Goal: Information Seeking & Learning: Learn about a topic

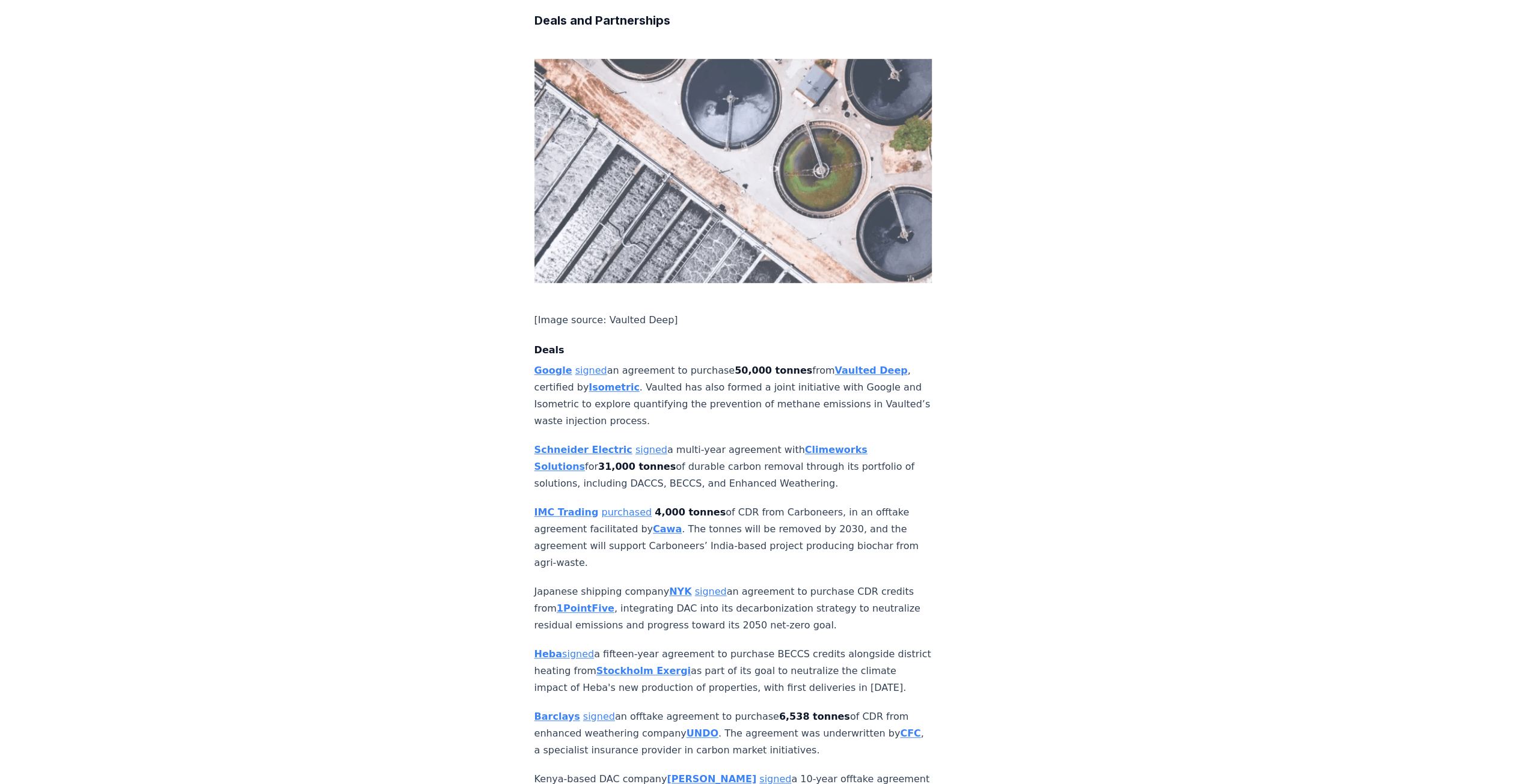
scroll to position [661, 0]
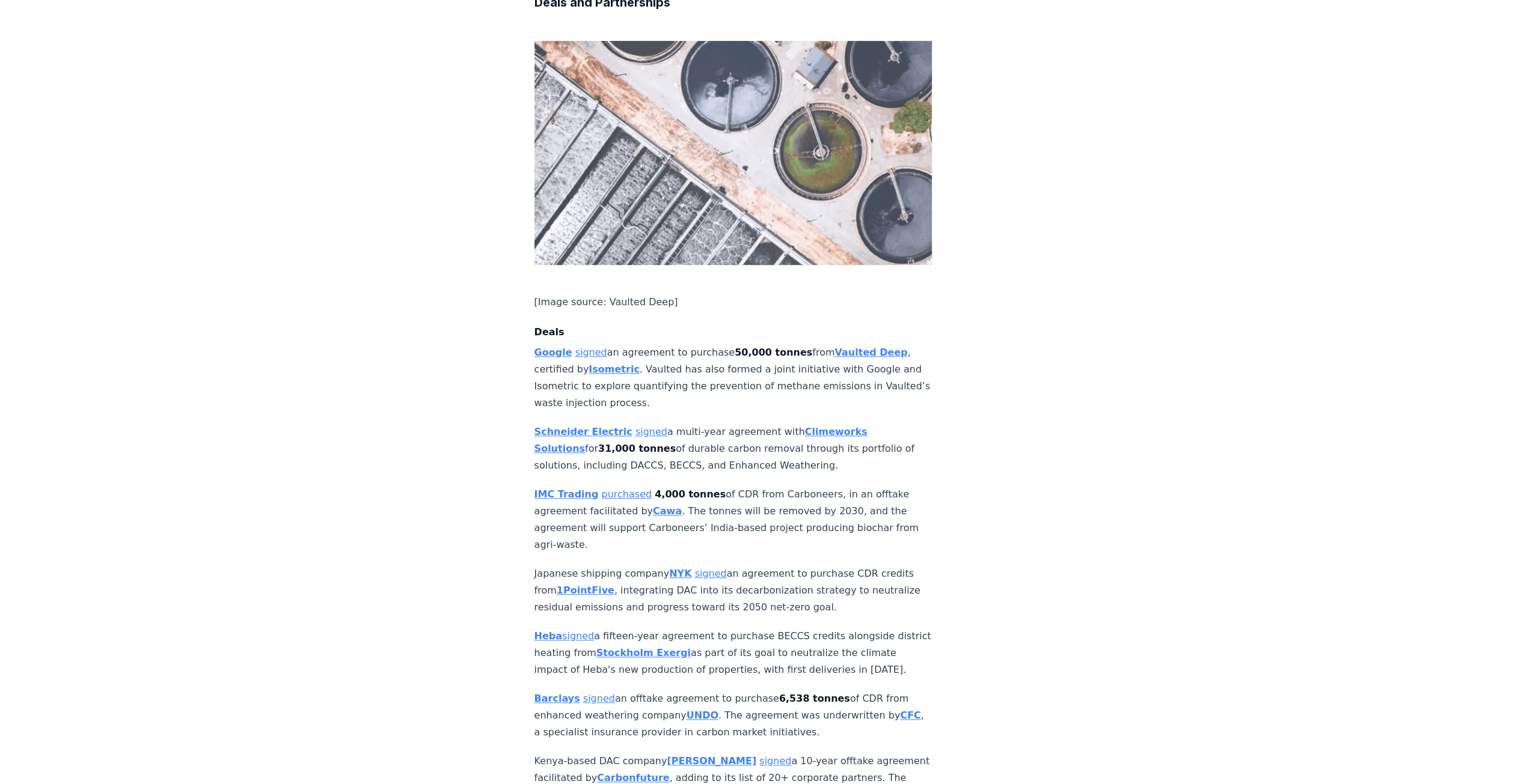
click at [662, 505] on strong "Cawa" at bounding box center [667, 510] width 29 height 11
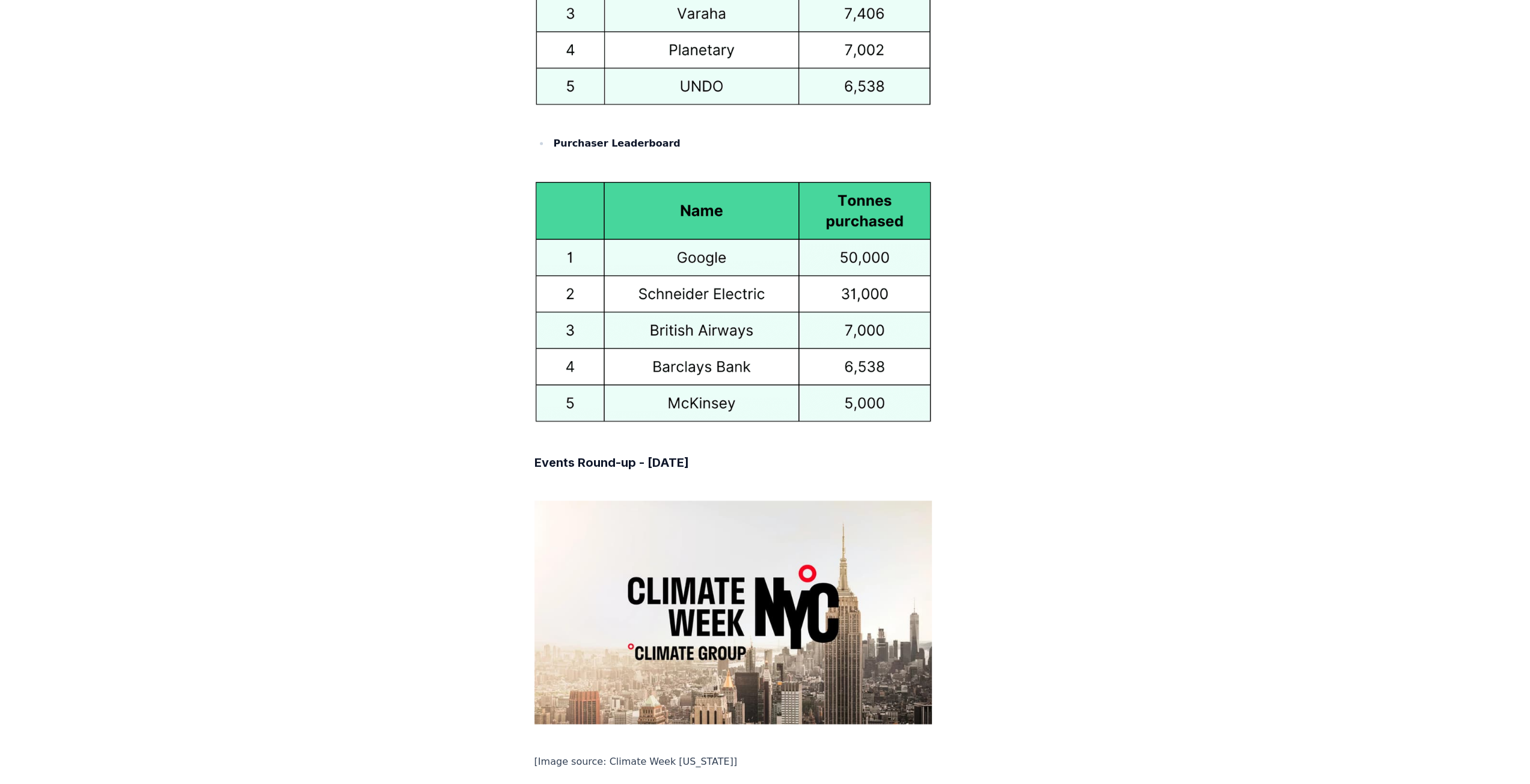
scroll to position [6728, 0]
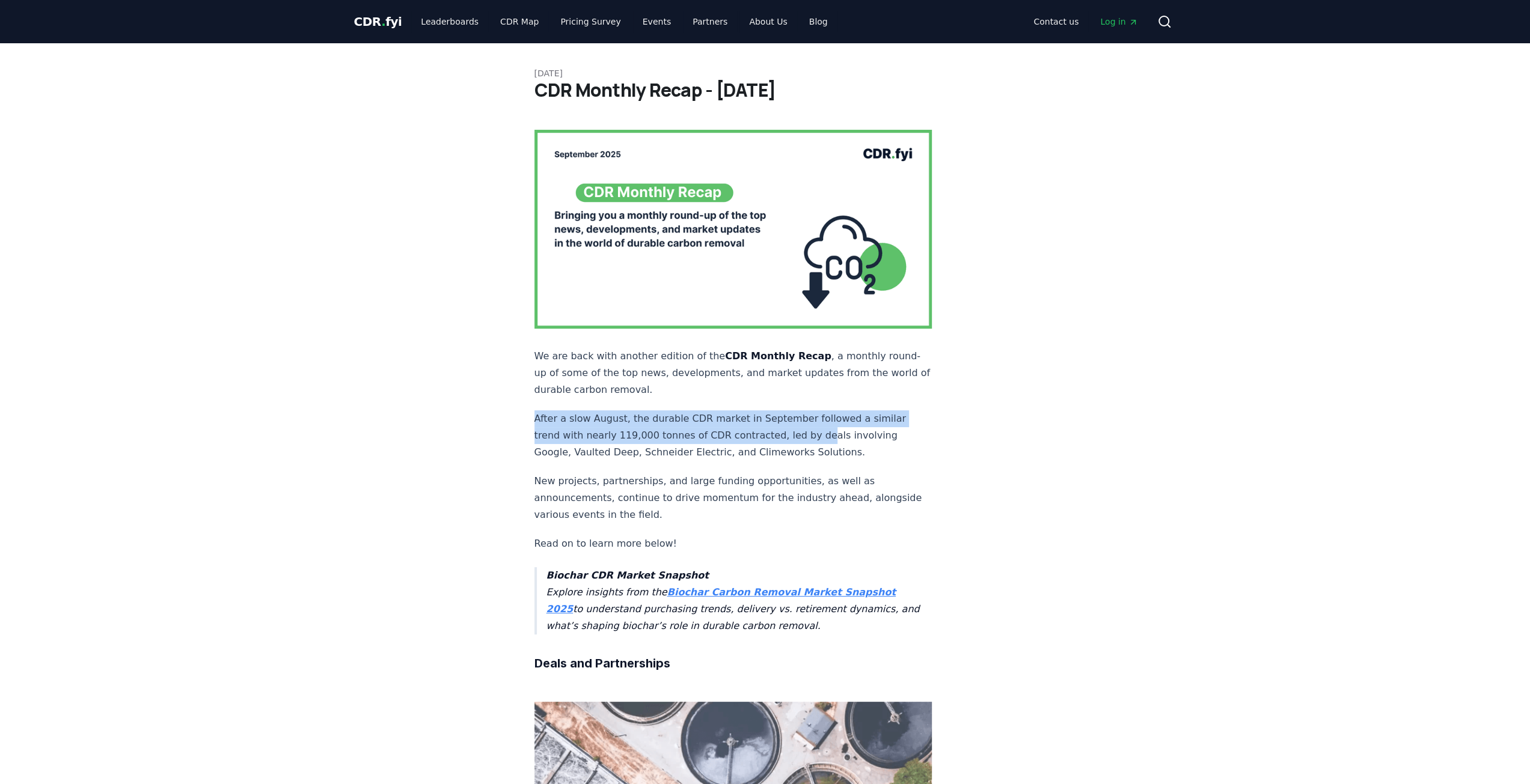
drag, startPoint x: 535, startPoint y: 390, endPoint x: 804, endPoint y: 406, distance: 269.5
click at [804, 410] on p "After a slow August, the durable CDR market in September followed a similar tre…" at bounding box center [734, 435] width 398 height 51
click at [711, 361] on p "We are back with another edition of the CDR Monthly Recap , a monthly round-up …" at bounding box center [734, 373] width 398 height 51
drag, startPoint x: 527, startPoint y: 81, endPoint x: 857, endPoint y: 86, distance: 330.0
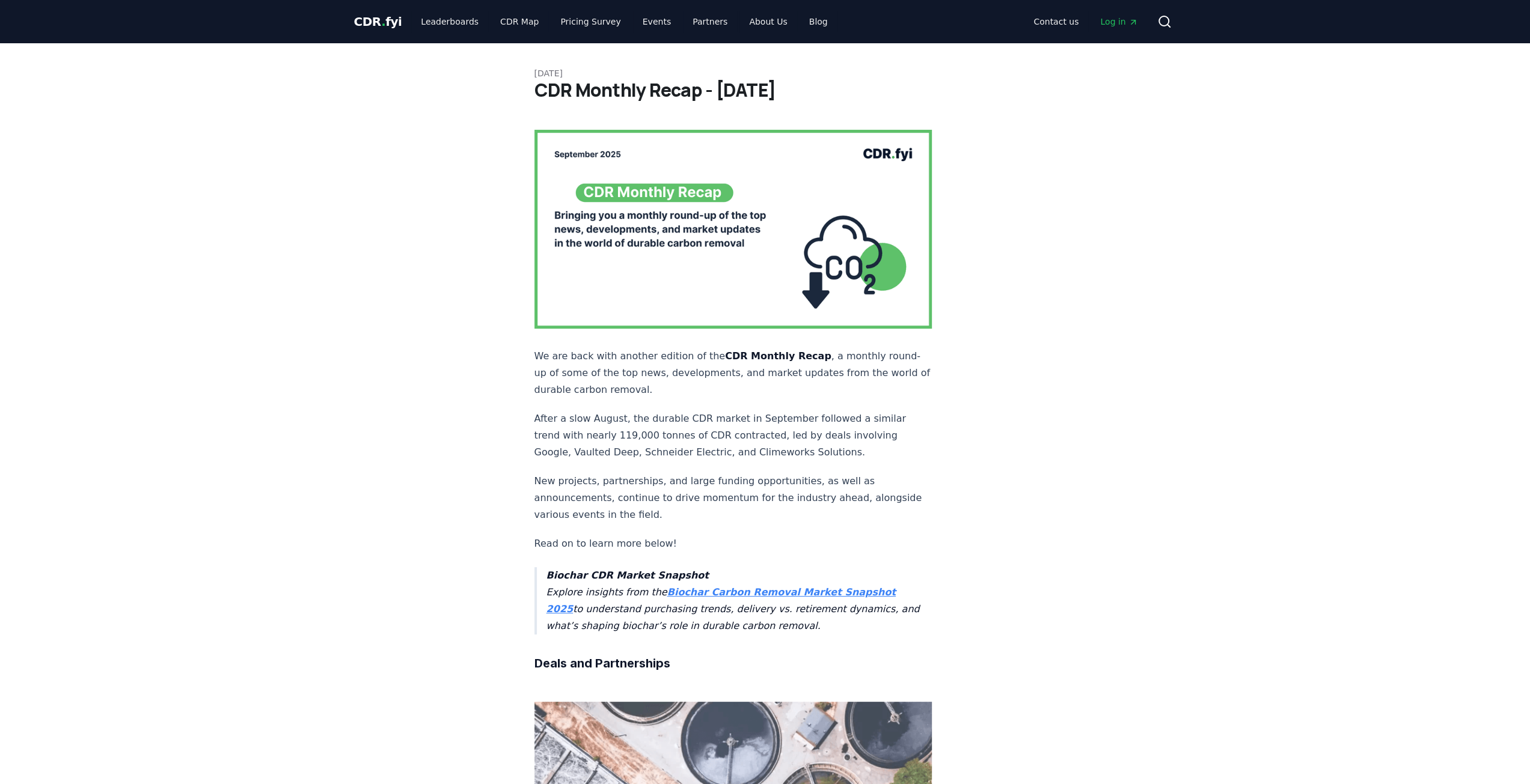
copy h1 "CDR Monthly Recap - [DATE]"
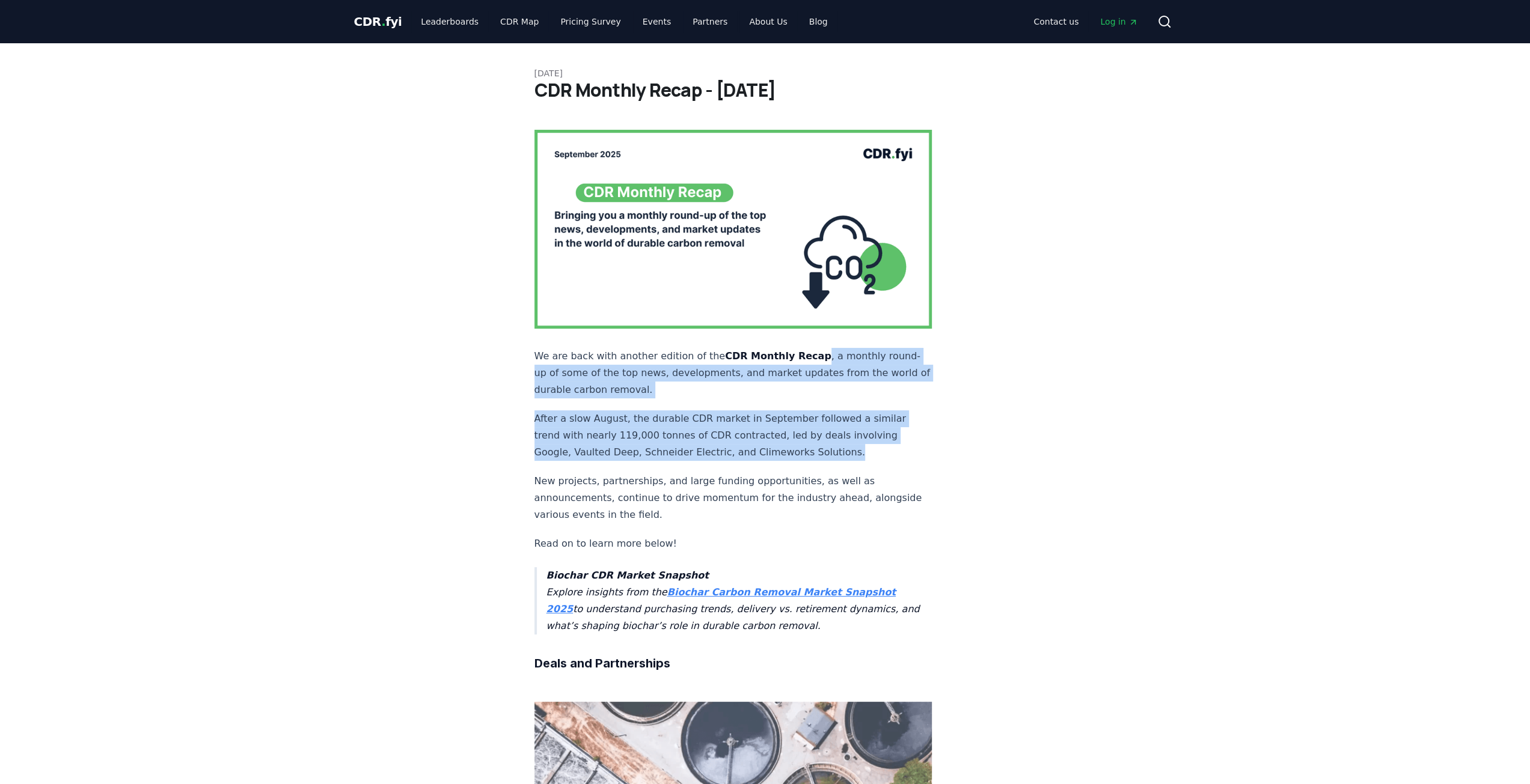
drag, startPoint x: 802, startPoint y: 330, endPoint x: 830, endPoint y: 421, distance: 95.2
copy div ", a monthly round-up of some of the top news, developments, and market updates …"
